Goal: Transaction & Acquisition: Purchase product/service

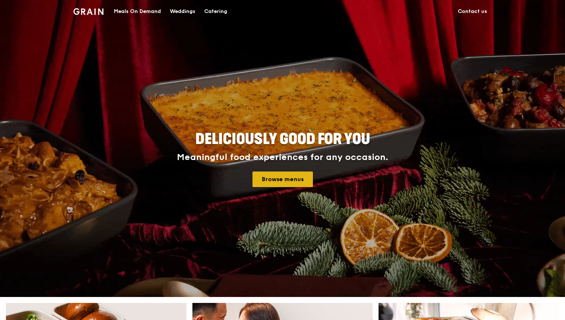
click at [294, 179] on link "Browse menus" at bounding box center [283, 179] width 60 height 16
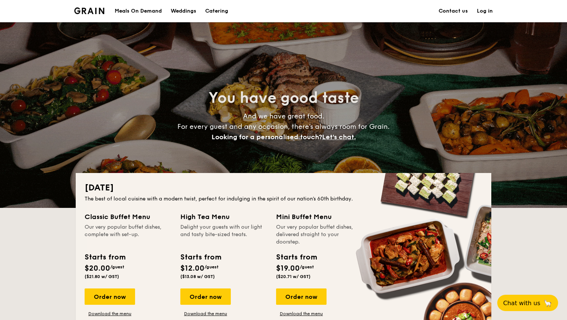
click at [125, 12] on div "Meals On Demand" at bounding box center [138, 11] width 47 height 22
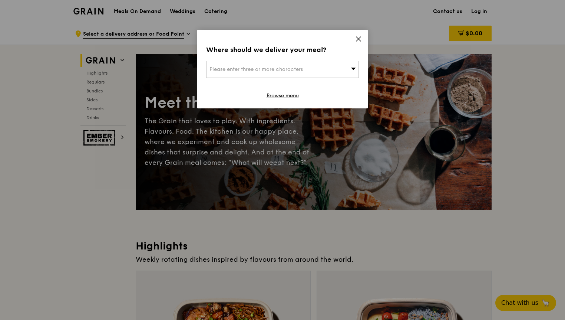
click at [357, 39] on icon at bounding box center [358, 39] width 7 height 7
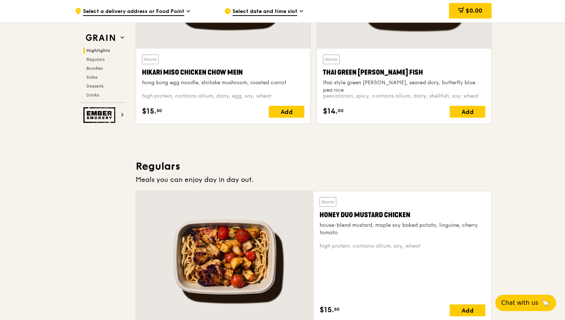
scroll to position [402, 0]
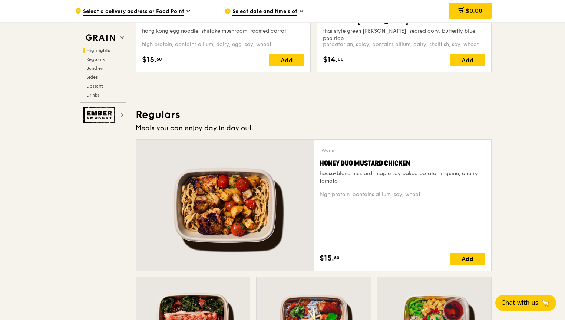
drag, startPoint x: 422, startPoint y: 161, endPoint x: 318, endPoint y: 163, distance: 104.3
click at [318, 163] on div "Warm Honey Duo Mustard Chicken house-blend mustard, maple soy baked potato, lin…" at bounding box center [403, 205] width 178 height 131
copy div "Honey Duo Mustard Chicken"
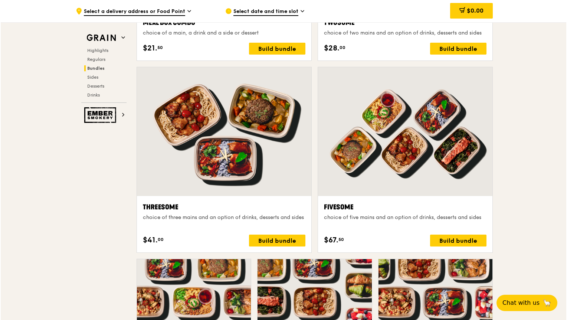
scroll to position [1256, 0]
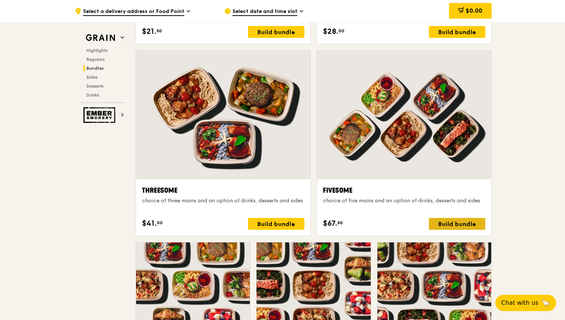
click at [450, 222] on div "Build bundle" at bounding box center [457, 224] width 56 height 12
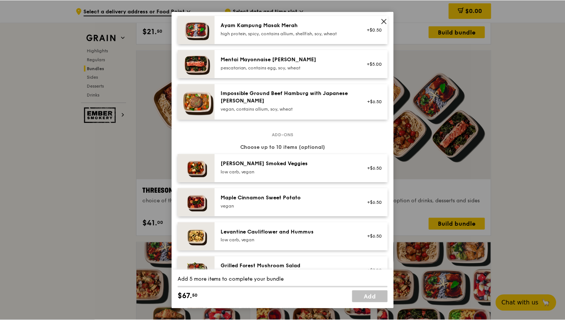
scroll to position [279, 0]
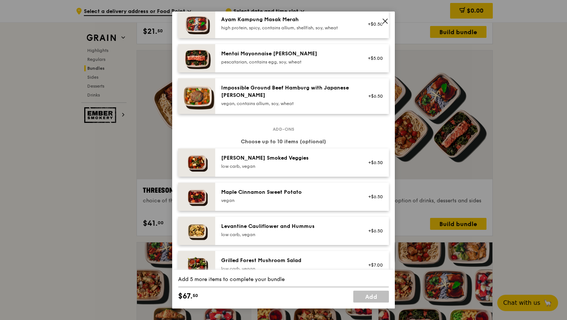
click at [386, 20] on icon at bounding box center [385, 21] width 4 height 4
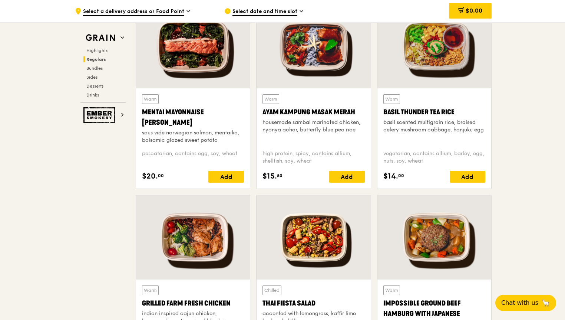
scroll to position [674, 0]
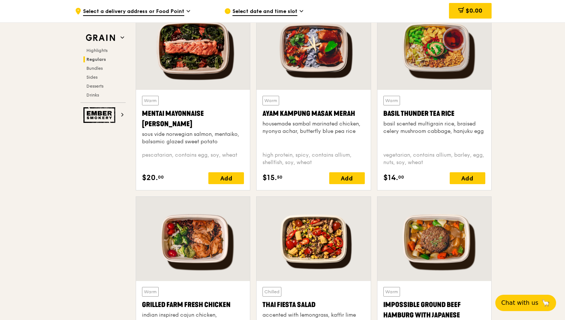
drag, startPoint x: 180, startPoint y: 121, endPoint x: 141, endPoint y: 112, distance: 39.6
click at [141, 112] on div "Warm Mentai Mayonnaise Aburi Salmon sous vide norwegian salmon, mentaiko, balsa…" at bounding box center [193, 140] width 114 height 100
copy div "Mentai Mayonnaise [PERSON_NAME]"
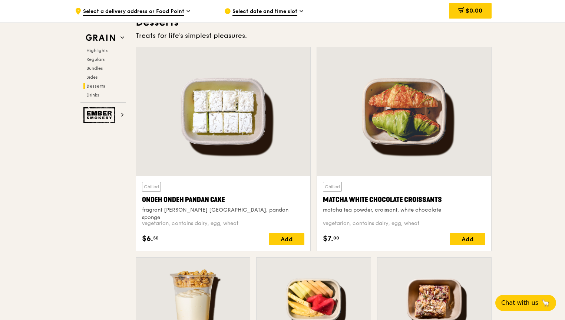
scroll to position [2124, 0]
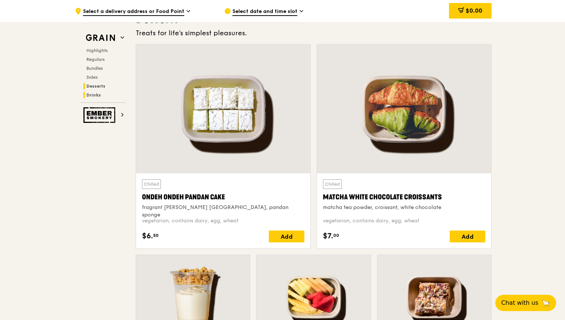
click at [93, 94] on span "Drinks" at bounding box center [93, 94] width 14 height 5
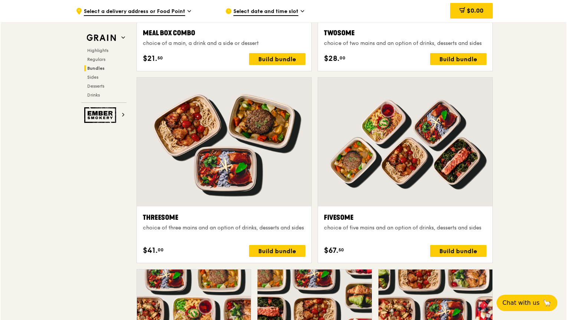
scroll to position [1227, 0]
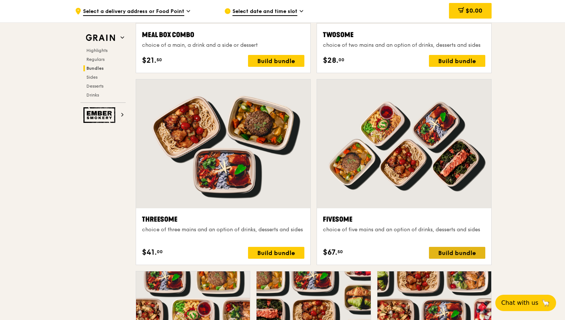
click at [454, 254] on div "Build bundle" at bounding box center [457, 253] width 56 height 12
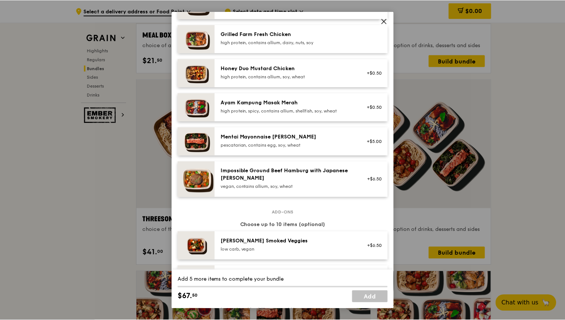
scroll to position [197, 0]
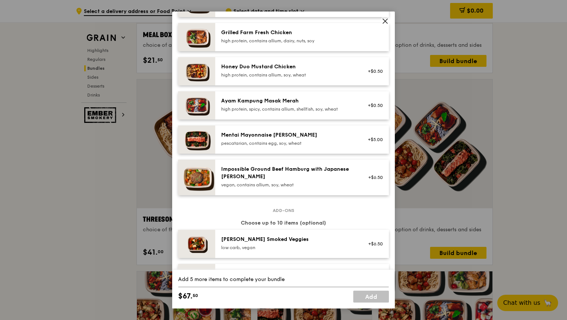
click at [288, 146] on div "pescatarian, contains egg, soy, wheat" at bounding box center [287, 143] width 133 height 6
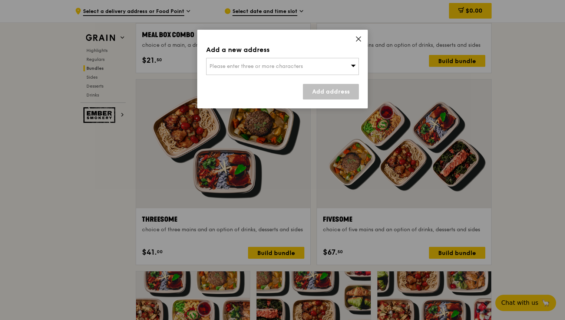
click at [287, 63] on span "Please enter three or more characters" at bounding box center [256, 66] width 93 height 6
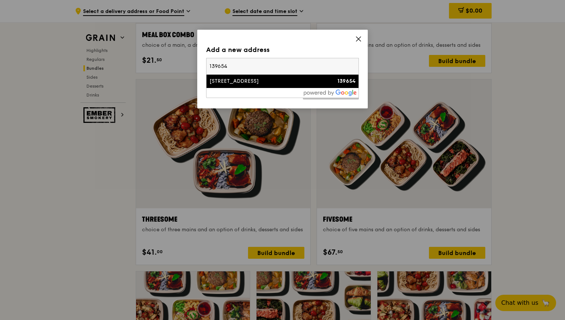
type input "139654"
click at [305, 79] on div "[STREET_ADDRESS]" at bounding box center [265, 81] width 110 height 7
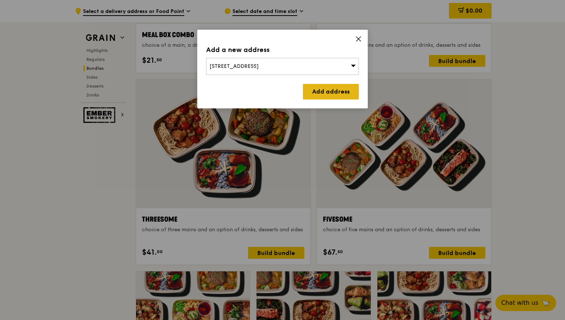
click at [342, 92] on link "Add address" at bounding box center [331, 92] width 56 height 16
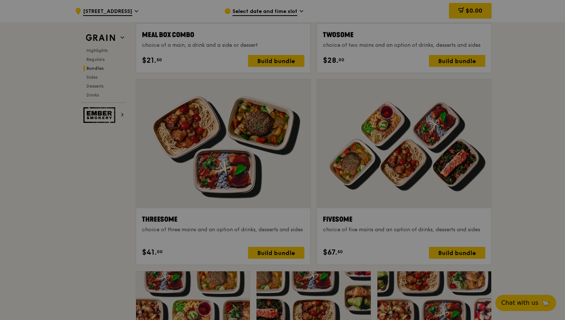
scroll to position [1227, 0]
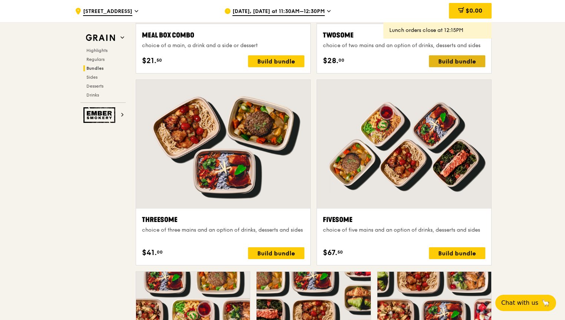
click at [443, 62] on div "Build bundle" at bounding box center [457, 61] width 56 height 12
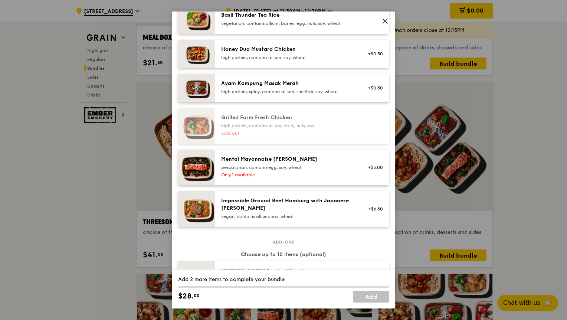
scroll to position [184, 0]
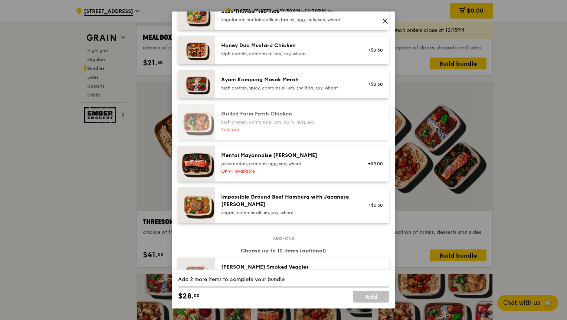
click at [382, 22] on icon at bounding box center [385, 21] width 7 height 7
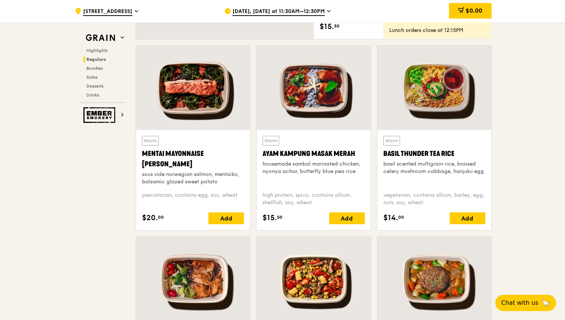
scroll to position [633, 0]
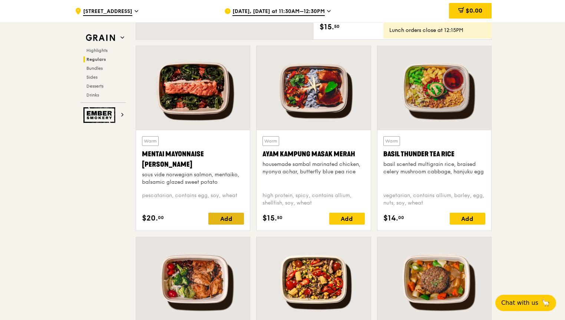
click at [229, 217] on div "Add" at bounding box center [227, 219] width 36 height 12
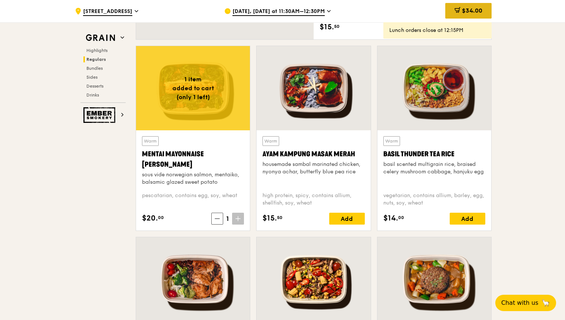
click at [473, 9] on span "$34.00" at bounding box center [472, 10] width 20 height 7
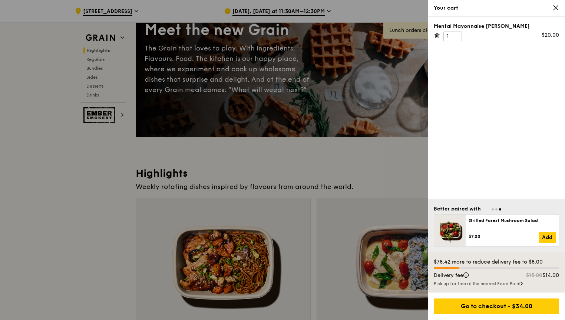
scroll to position [0, 0]
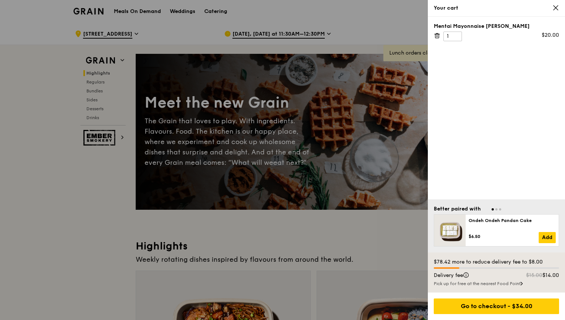
click at [557, 9] on icon at bounding box center [556, 8] width 4 height 4
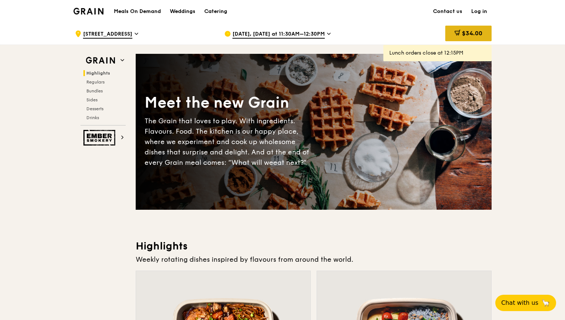
click at [463, 31] on span "$34.00" at bounding box center [472, 33] width 20 height 7
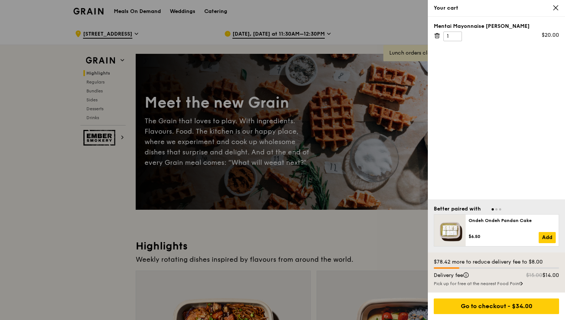
click at [438, 36] on icon at bounding box center [437, 35] width 7 height 7
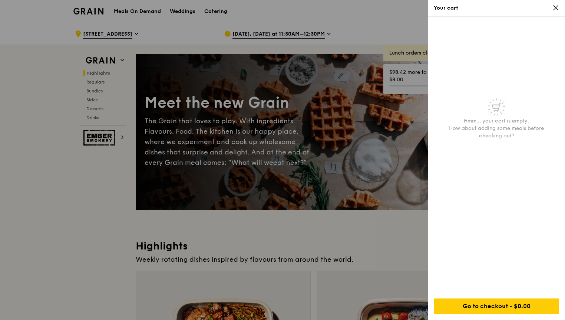
click at [554, 6] on icon at bounding box center [556, 8] width 4 height 4
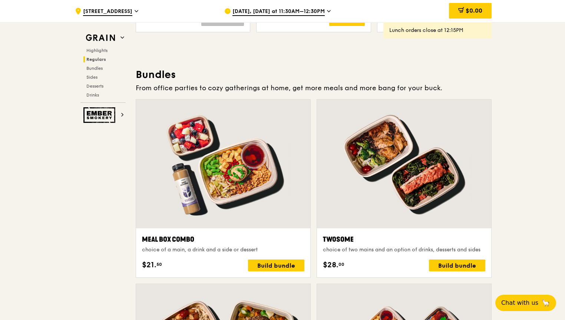
scroll to position [1024, 0]
